Goal: Check status: Check status

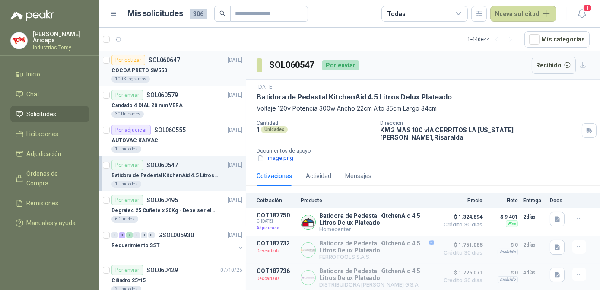
click at [182, 81] on div "100 Kilogramos" at bounding box center [176, 79] width 131 height 7
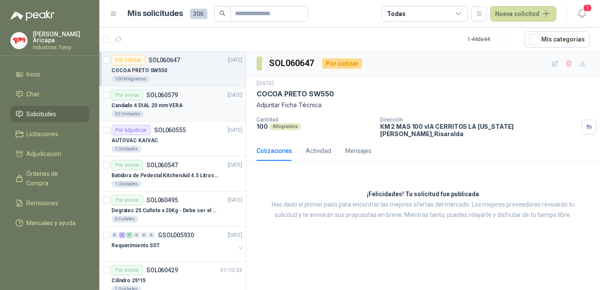
click at [183, 99] on div "Por enviar SOL060579 [DATE]" at bounding box center [176, 95] width 131 height 10
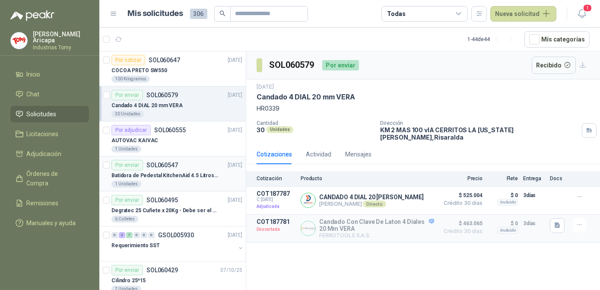
drag, startPoint x: 185, startPoint y: 170, endPoint x: 160, endPoint y: 169, distance: 25.0
click at [160, 169] on div "Por enviar SOL060547 [DATE] Batidora de Pedestal KitchenAid 4.5 Litros Delux Pl…" at bounding box center [176, 174] width 131 height 28
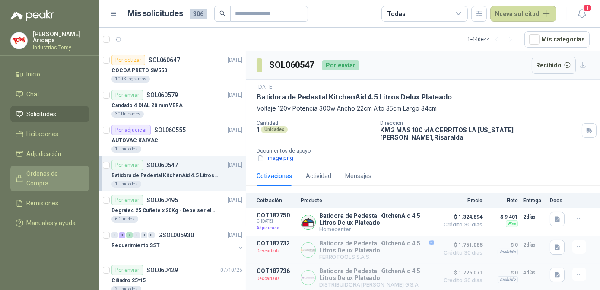
click at [44, 169] on span "Órdenes de Compra" at bounding box center [54, 178] width 54 height 19
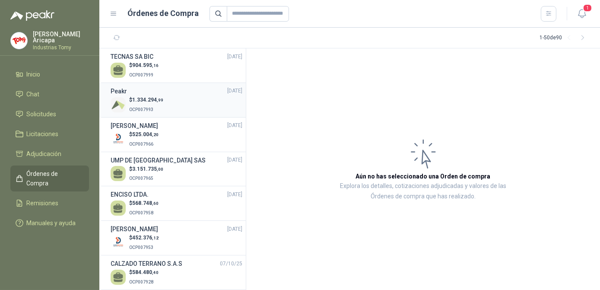
click at [163, 103] on div "$ 1.334.294 ,99 OCP007993" at bounding box center [177, 105] width 132 height 18
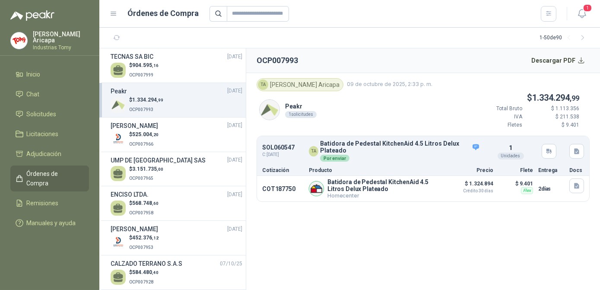
click at [381, 108] on div "Peakr 1 solicitudes $ 1.334.294 ,99 Total Bruto $ 1.113.356 IVA $ 211.538 [PERS…" at bounding box center [422, 113] width 333 height 45
click at [388, 82] on span "09 de octubre de 2025, 2:33 p. m." at bounding box center [389, 84] width 85 height 8
click at [297, 83] on div "TA [PERSON_NAME]" at bounding box center [299, 84] width 87 height 13
drag, startPoint x: 297, startPoint y: 83, endPoint x: 276, endPoint y: 104, distance: 29.0
click at [276, 104] on img at bounding box center [270, 110] width 20 height 20
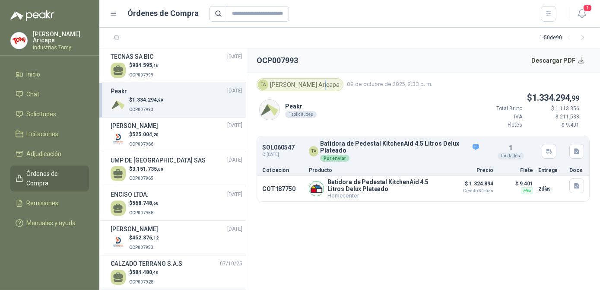
click at [270, 111] on img at bounding box center [270, 110] width 20 height 20
click at [318, 118] on div "Peakr 1 solicitudes $ 1.334.294 ,99 Total Bruto $ 1.113.356 IVA $ 211.538 [PERS…" at bounding box center [422, 113] width 333 height 45
click at [50, 119] on link "Solicitudes" at bounding box center [49, 114] width 79 height 16
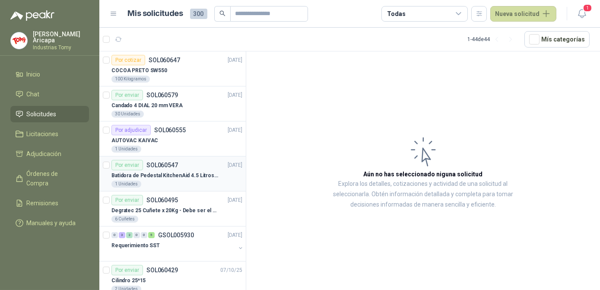
click at [163, 175] on p "Batidora de Pedestal KitchenAid 4.5 Litros Delux Plateado" at bounding box center [165, 175] width 108 height 8
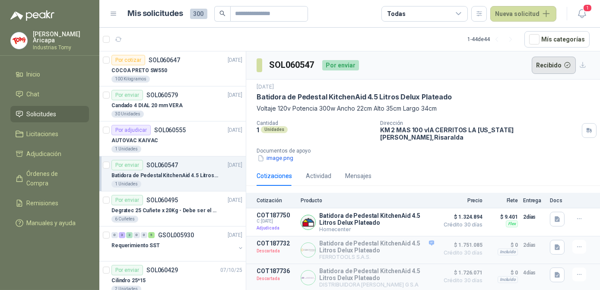
click at [560, 62] on button "Recibido" at bounding box center [554, 65] width 44 height 17
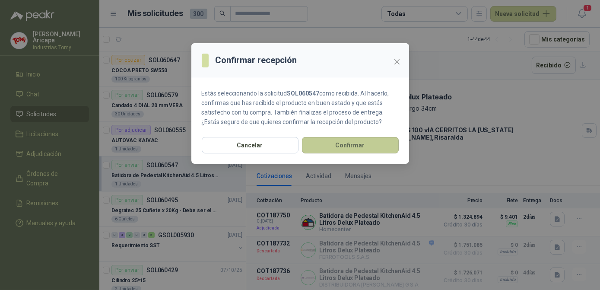
click at [344, 148] on button "Confirmar" at bounding box center [350, 145] width 97 height 16
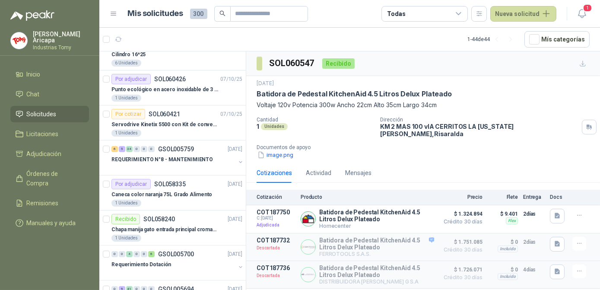
scroll to position [275, 0]
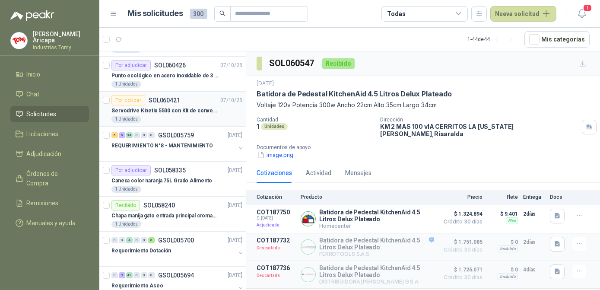
click at [165, 111] on p "Servodrive Kinetix 5500 con Kit de conversión y filtro (Ref 41350505)" at bounding box center [165, 111] width 108 height 8
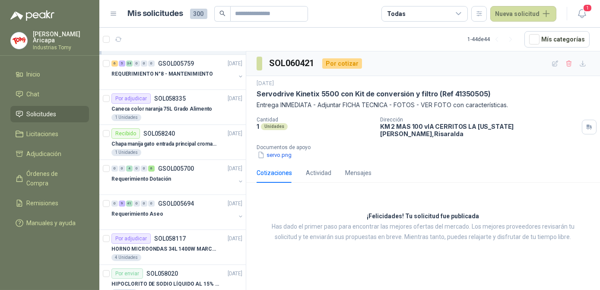
scroll to position [353, 0]
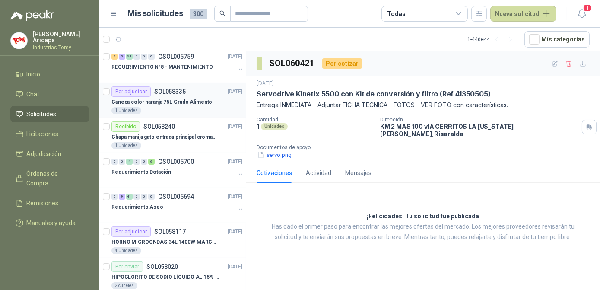
click at [161, 101] on p "Caneca color naranja 75L Grado Alimento" at bounding box center [161, 102] width 101 height 8
